Goal: Navigation & Orientation: Find specific page/section

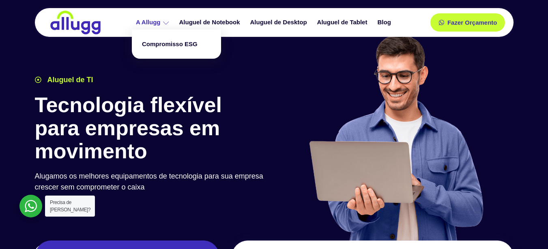
click at [158, 23] on link "A Allugg" at bounding box center [153, 22] width 43 height 14
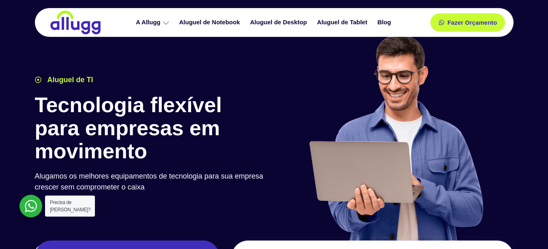
scroll to position [195, 0]
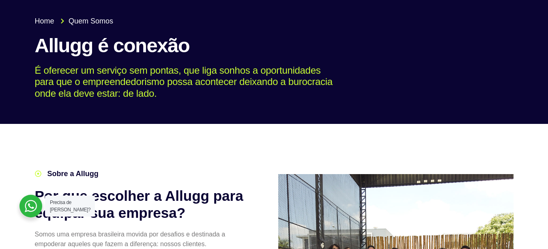
scroll to position [146, 0]
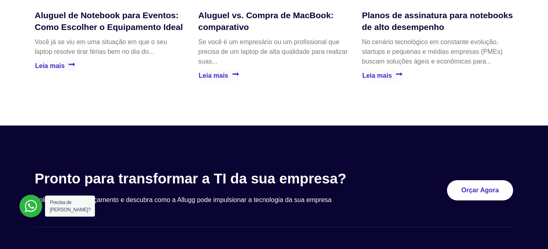
scroll to position [1799, 0]
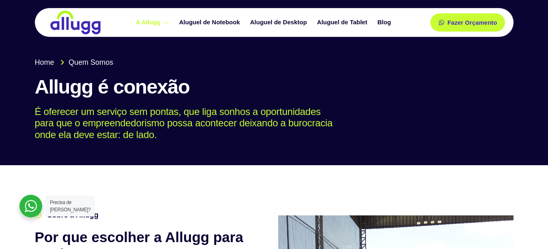
scroll to position [472, 0]
